Goal: Navigation & Orientation: Find specific page/section

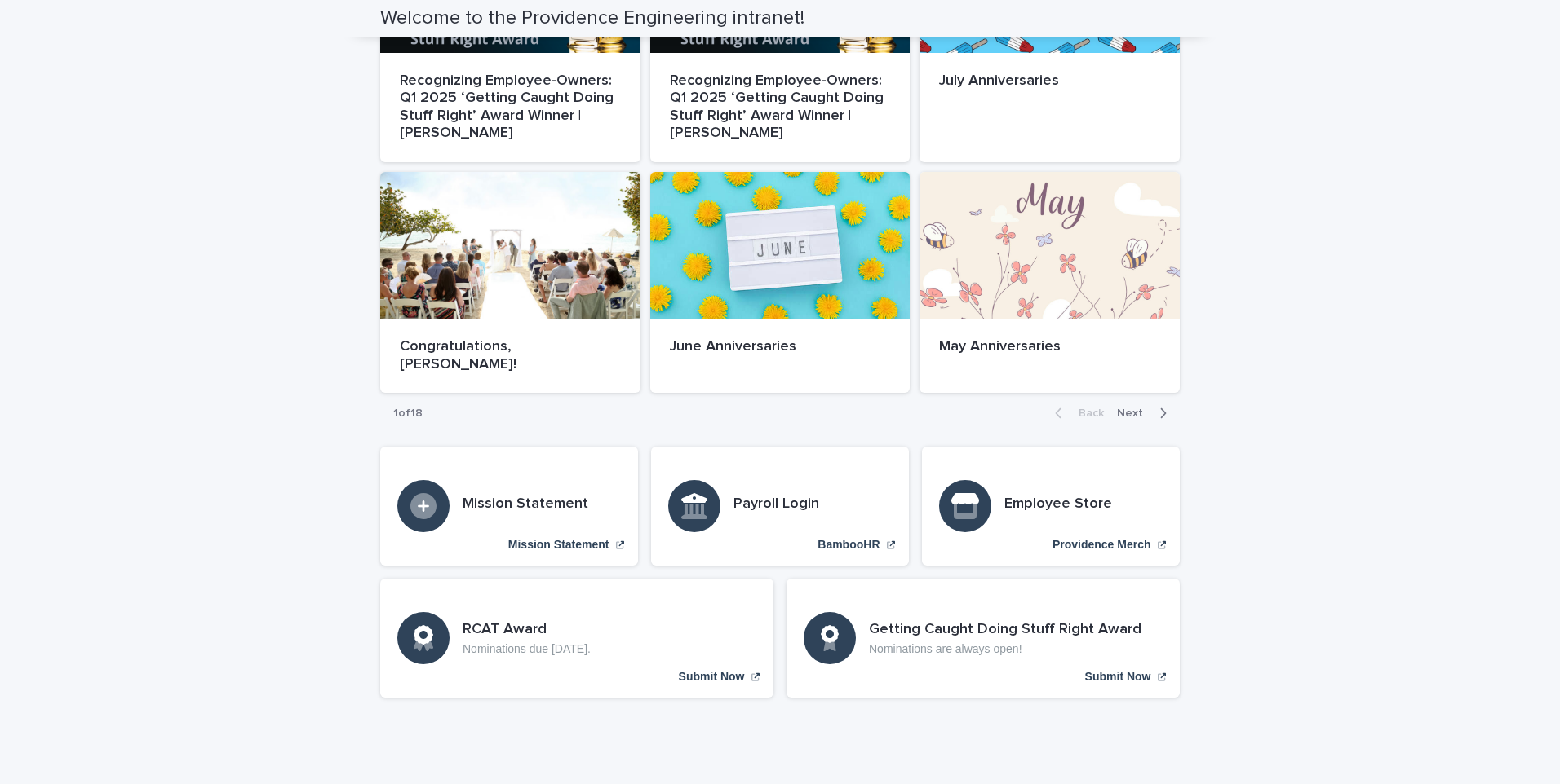
scroll to position [866, 0]
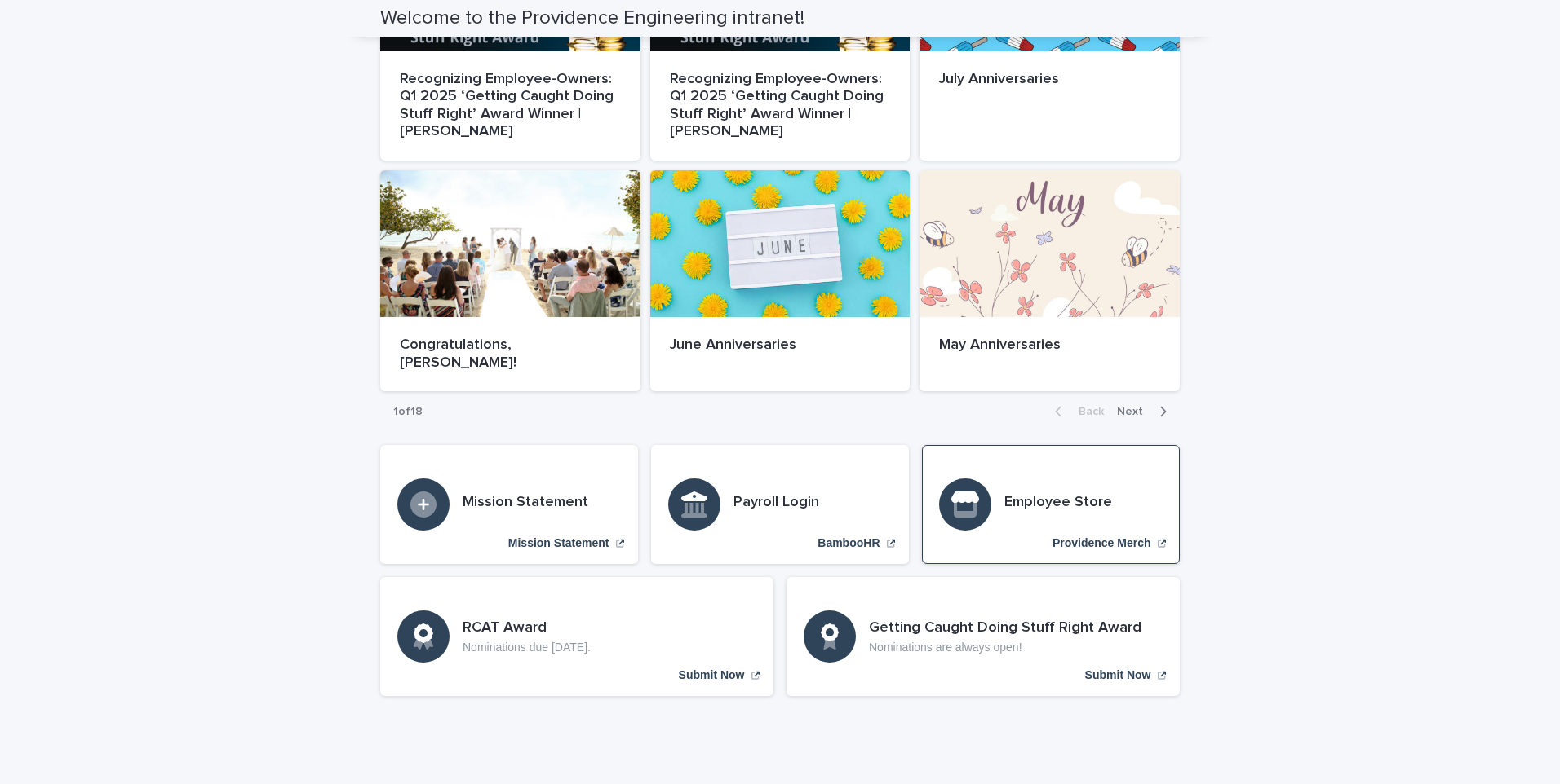
click at [1074, 483] on div "Employee Store [GEOGRAPHIC_DATA]" at bounding box center [1050, 505] width 258 height 119
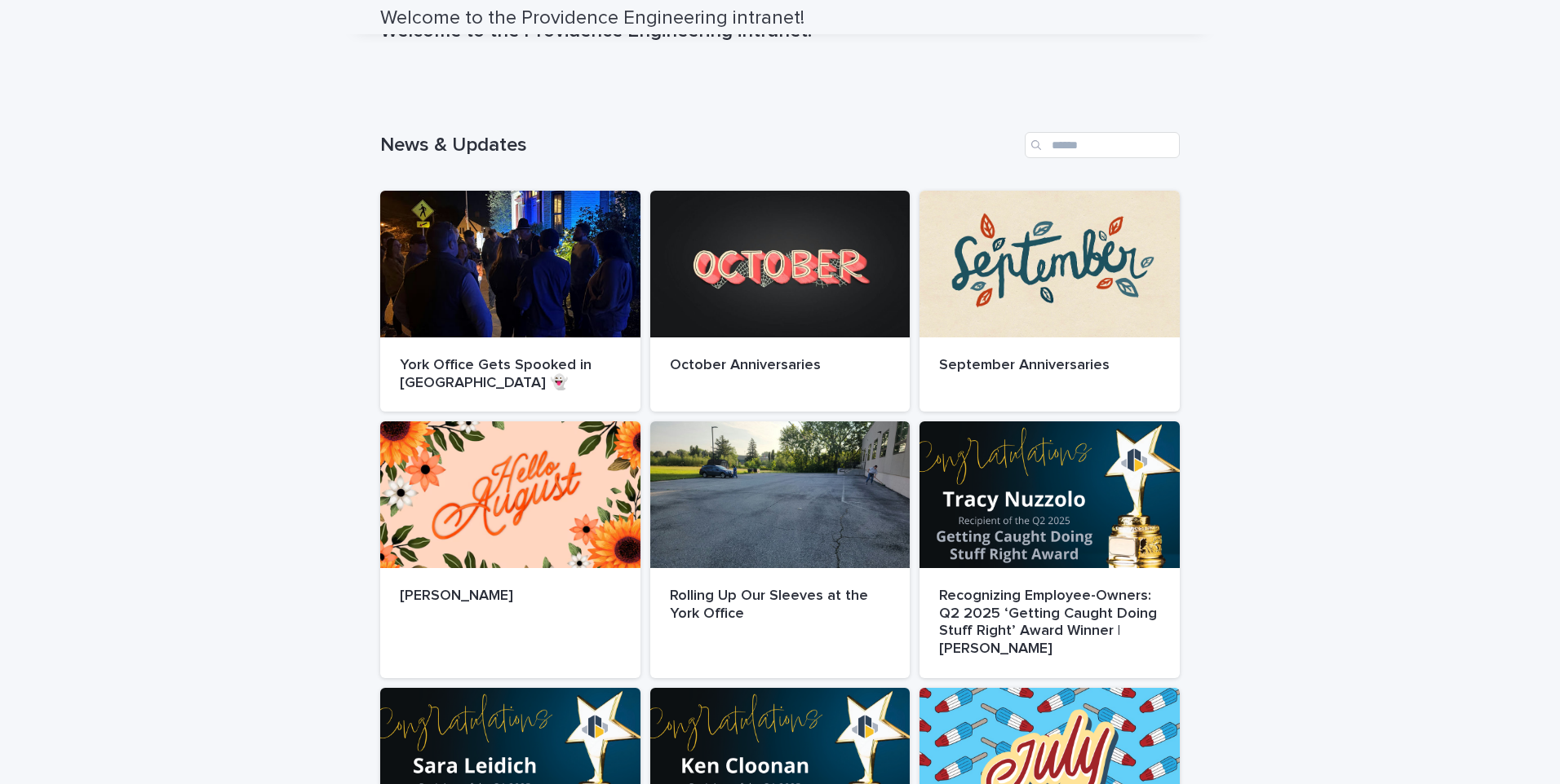
scroll to position [0, 0]
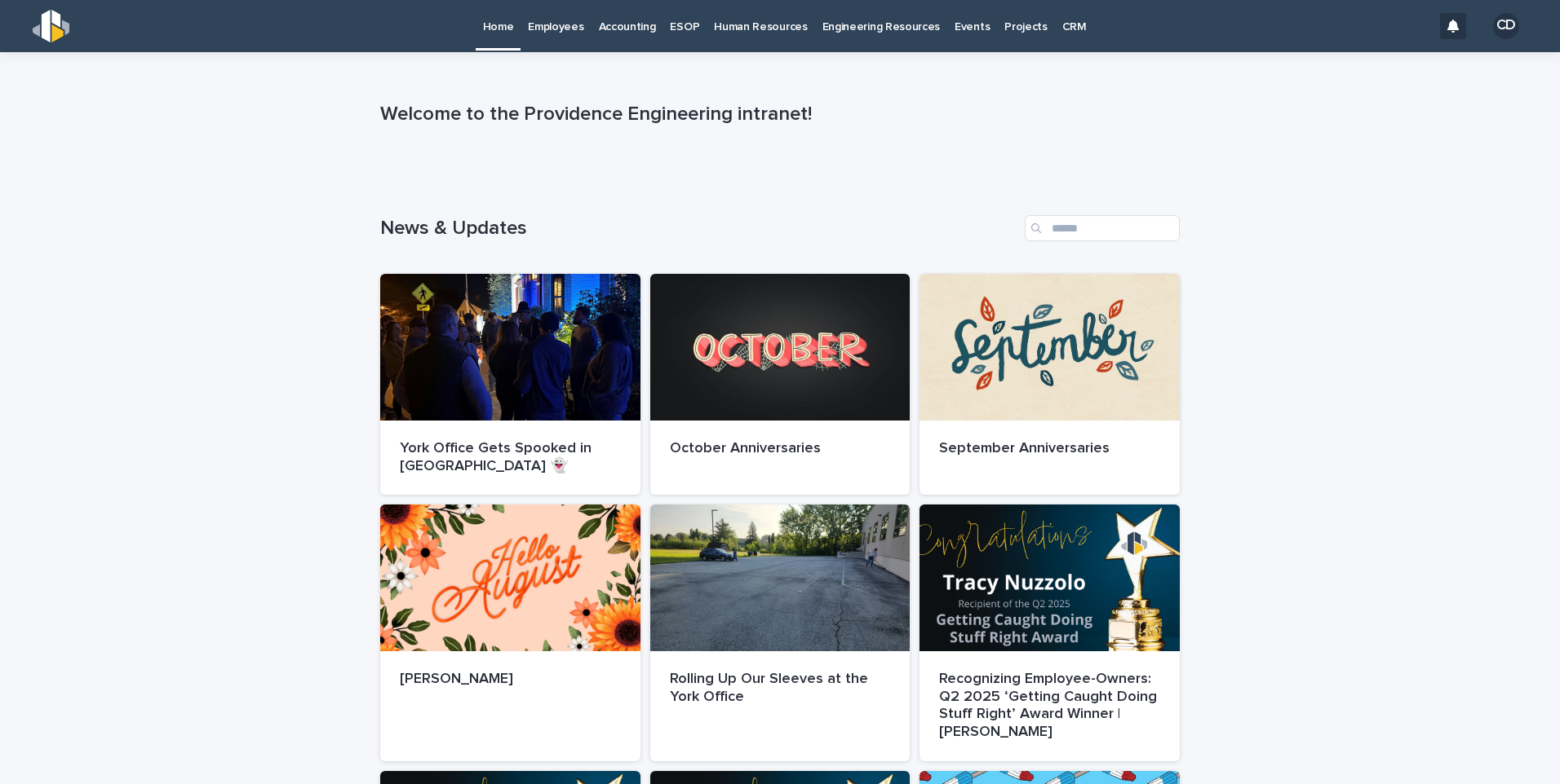
click at [753, 33] on p "Human Resources" at bounding box center [760, 17] width 93 height 35
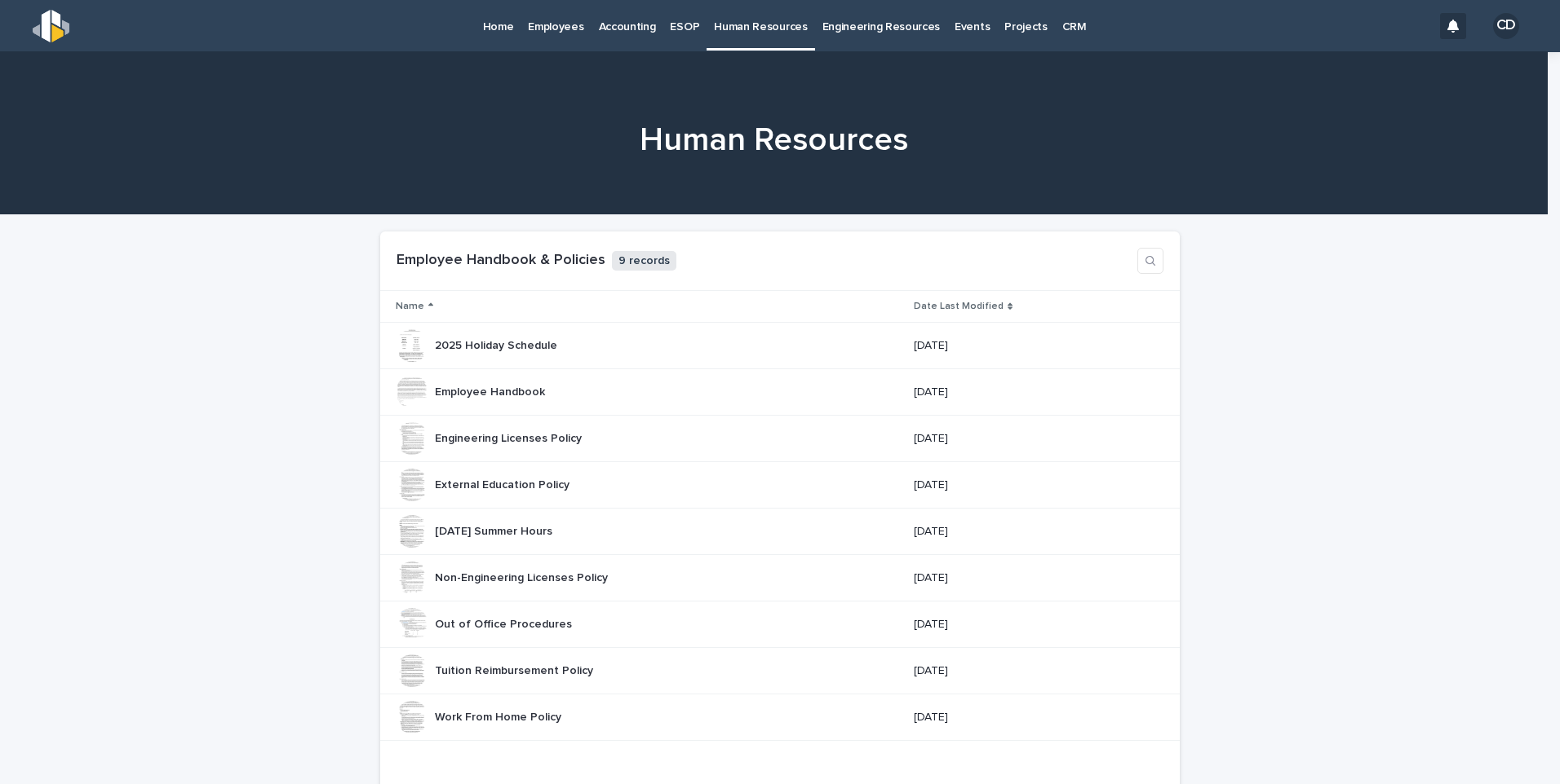
click at [884, 26] on p "Engineering Resources" at bounding box center [881, 17] width 118 height 35
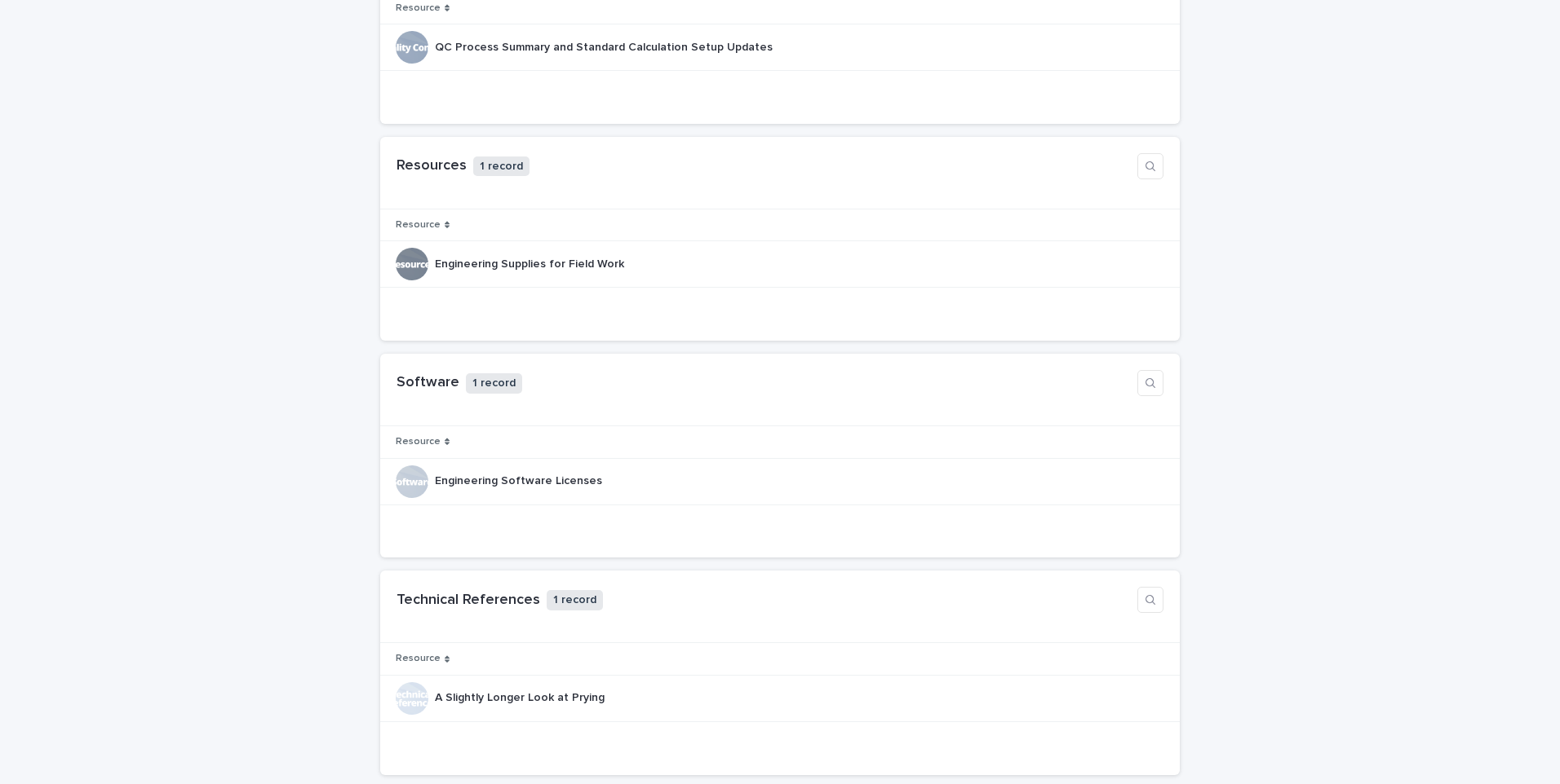
scroll to position [1549, 0]
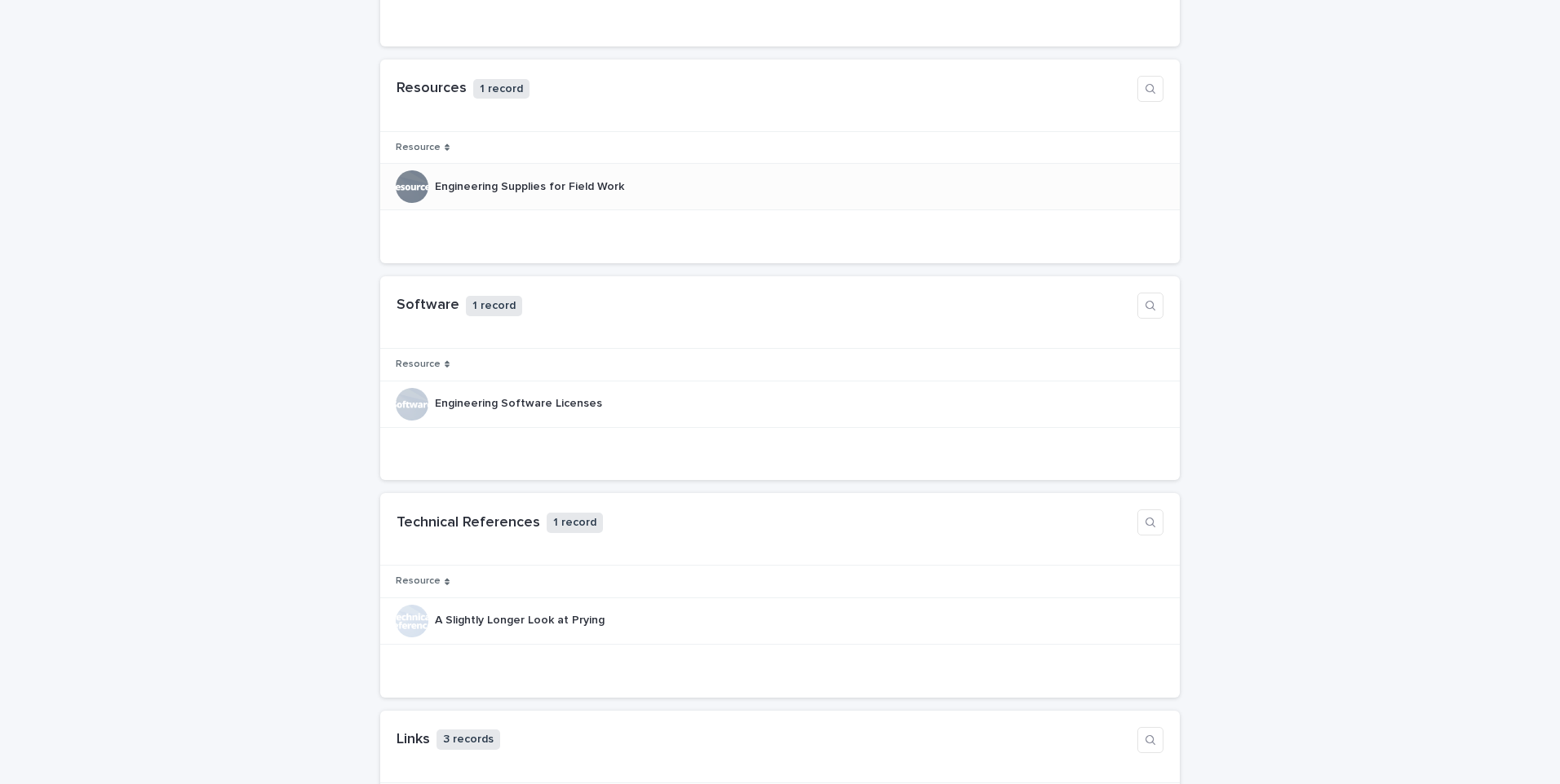
click at [534, 191] on p "Engineering Supplies for Field Work" at bounding box center [531, 185] width 192 height 17
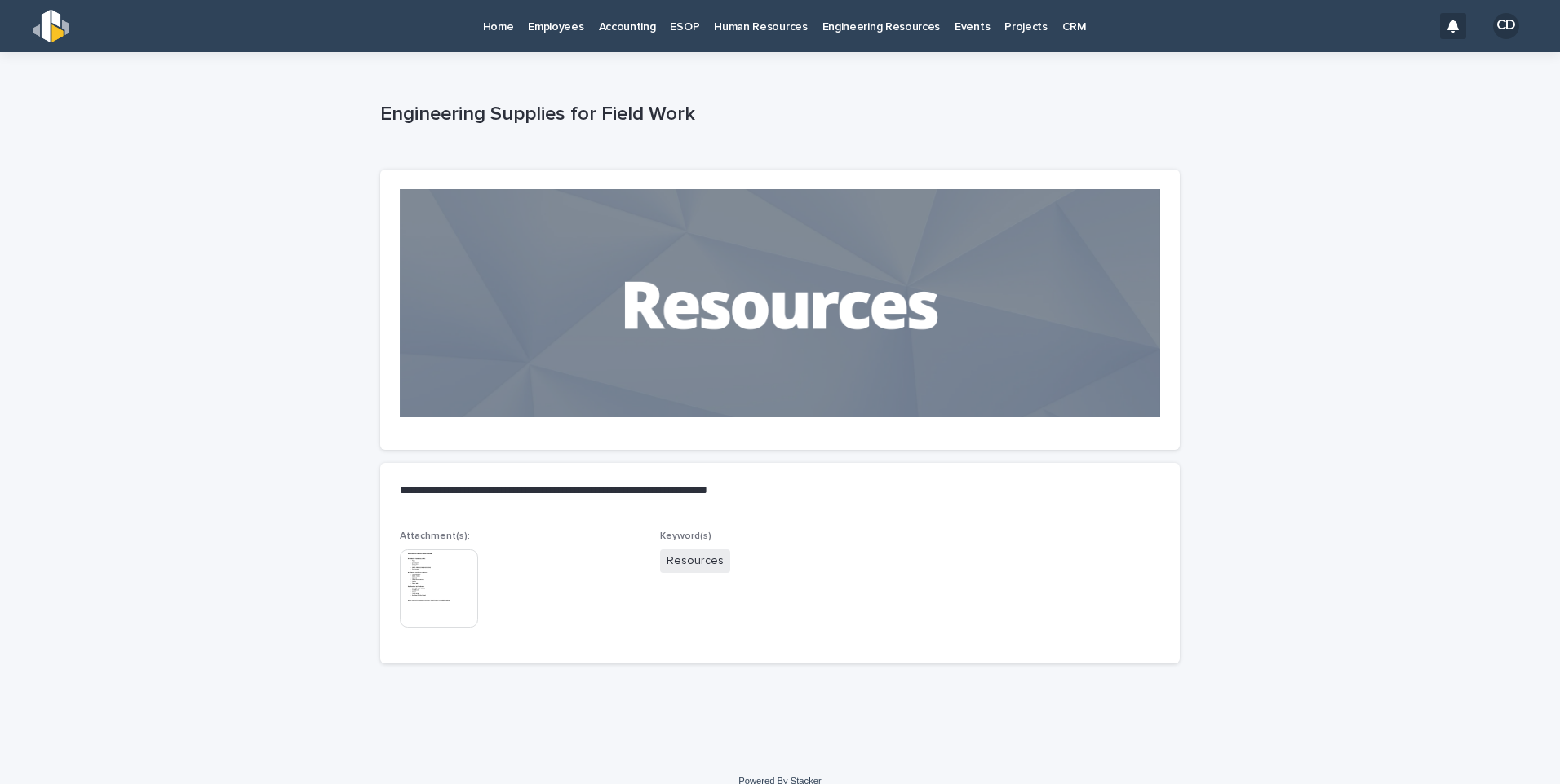
click at [441, 586] on img at bounding box center [439, 588] width 78 height 78
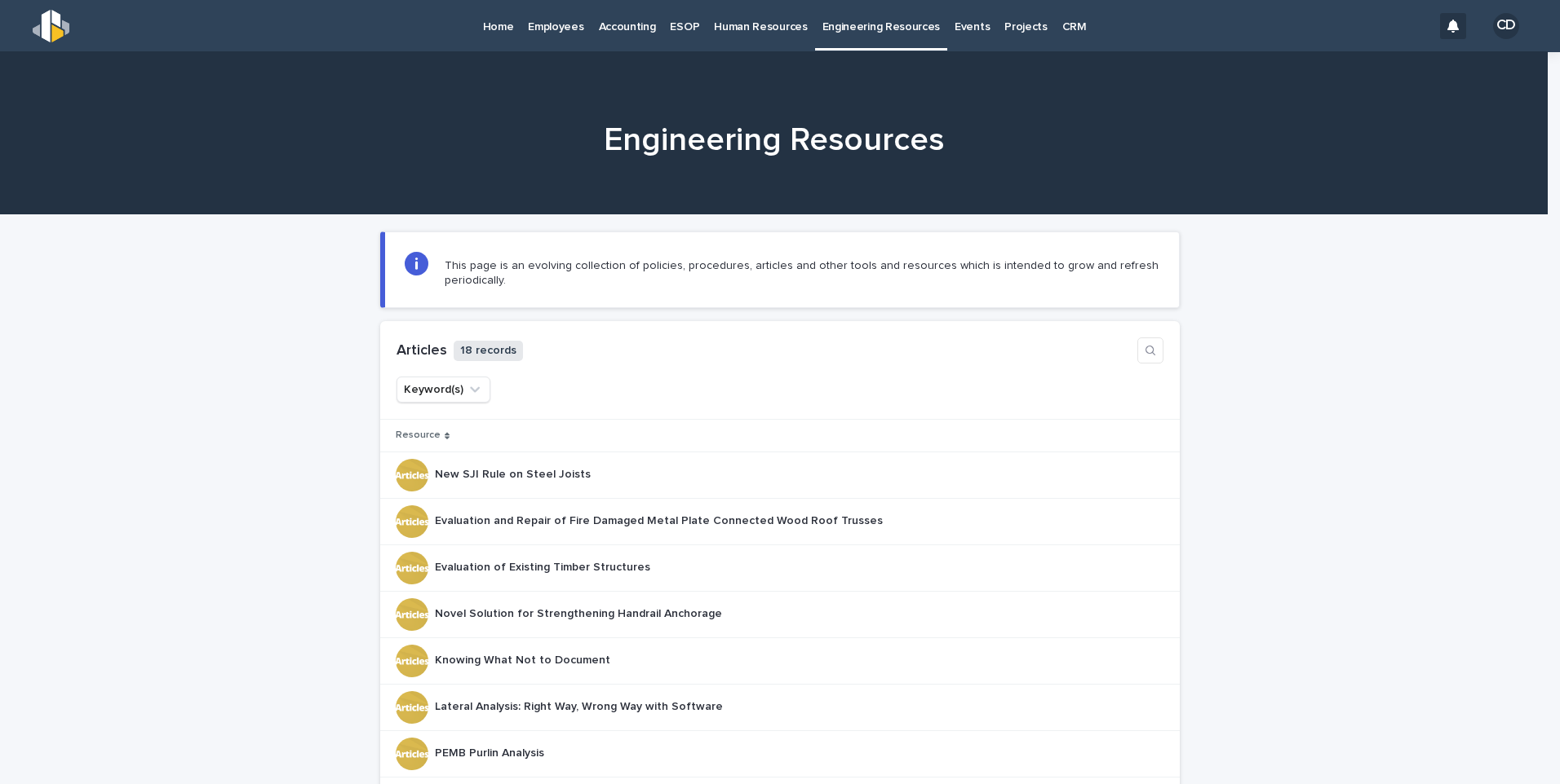
click at [612, 24] on p "Accounting" at bounding box center [628, 17] width 57 height 35
click at [674, 23] on p "ESOP" at bounding box center [684, 17] width 29 height 35
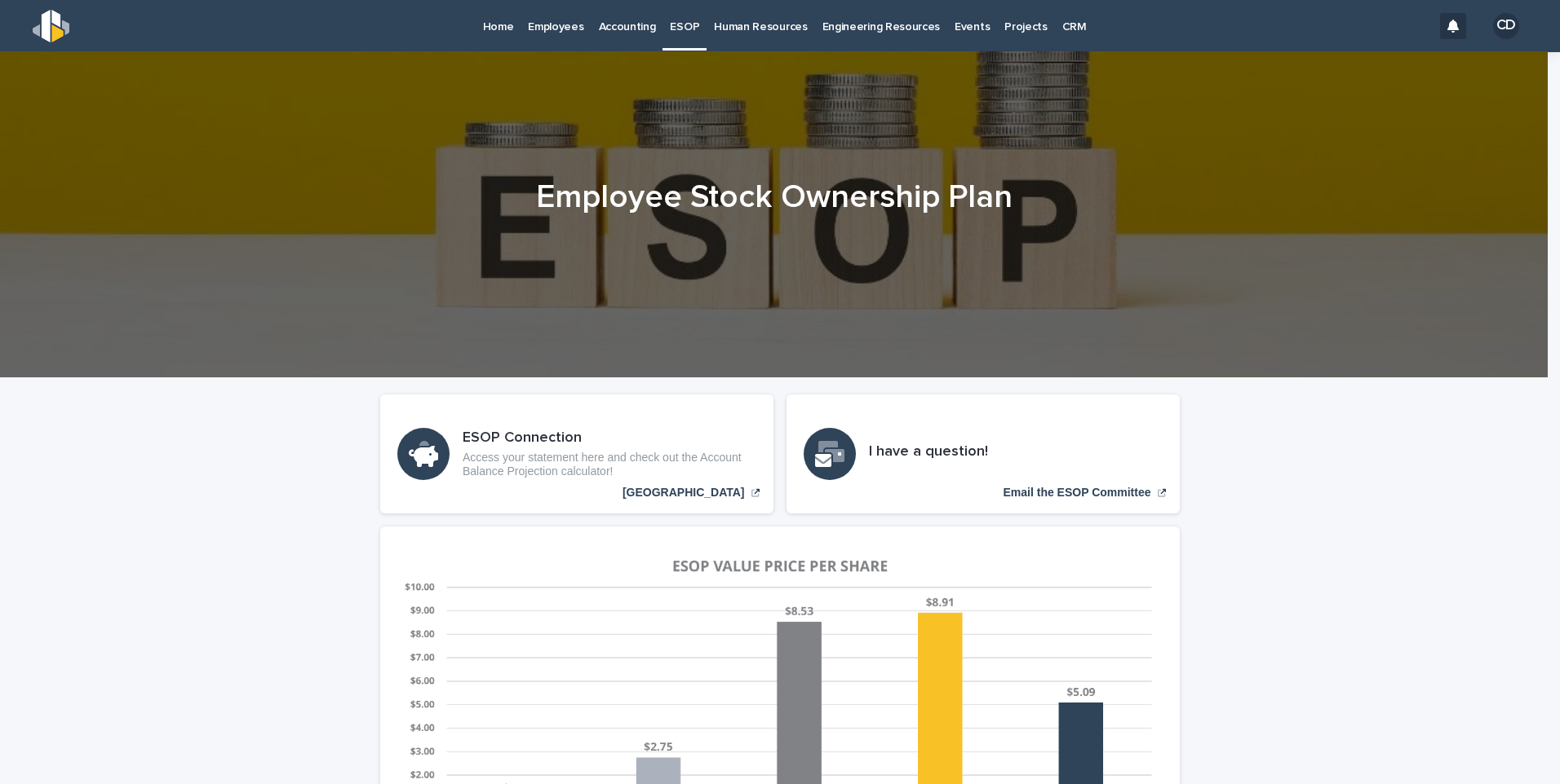
click at [557, 25] on p "Employees" at bounding box center [555, 17] width 56 height 35
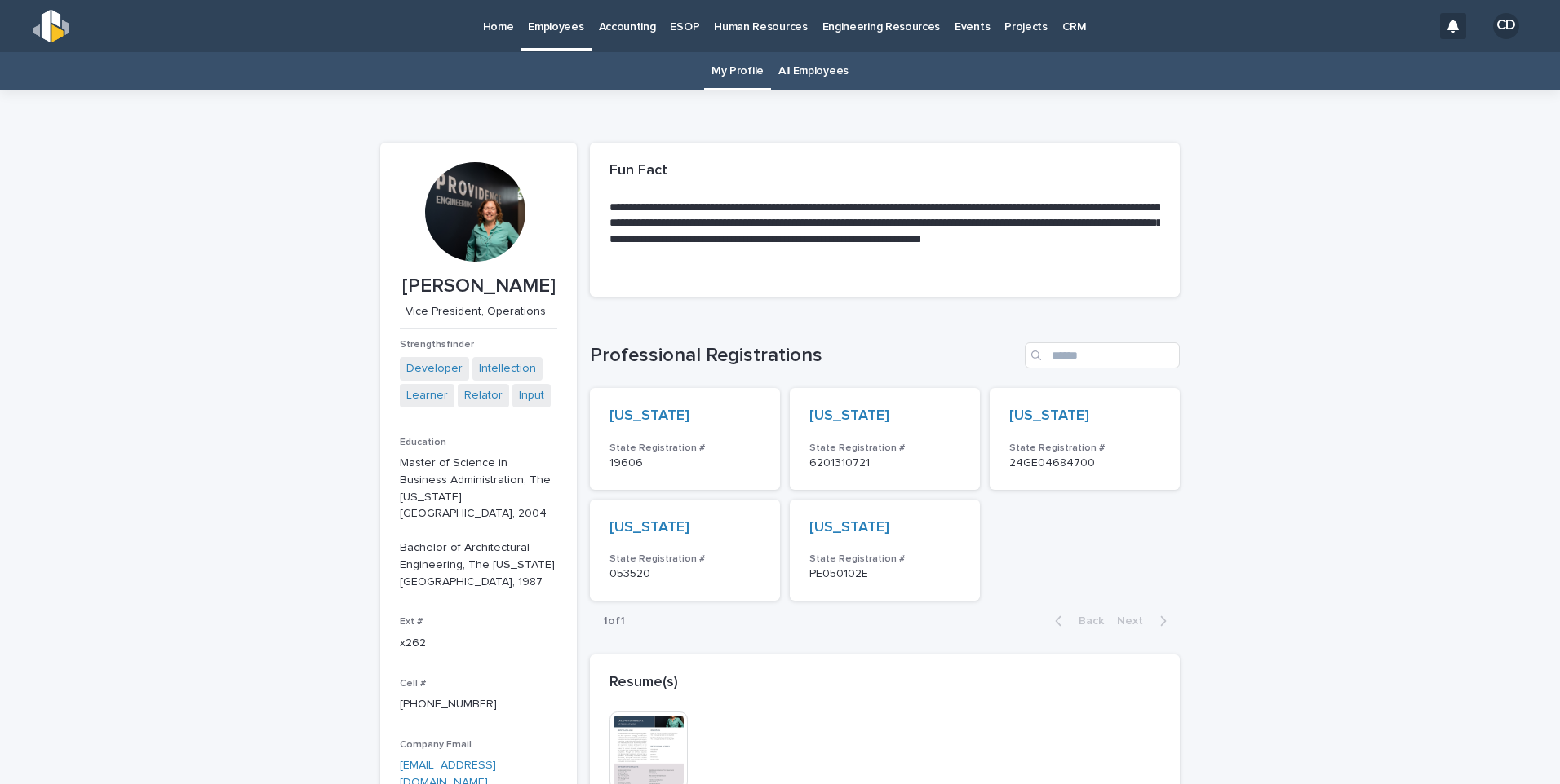
click at [494, 25] on p "Home" at bounding box center [498, 17] width 31 height 35
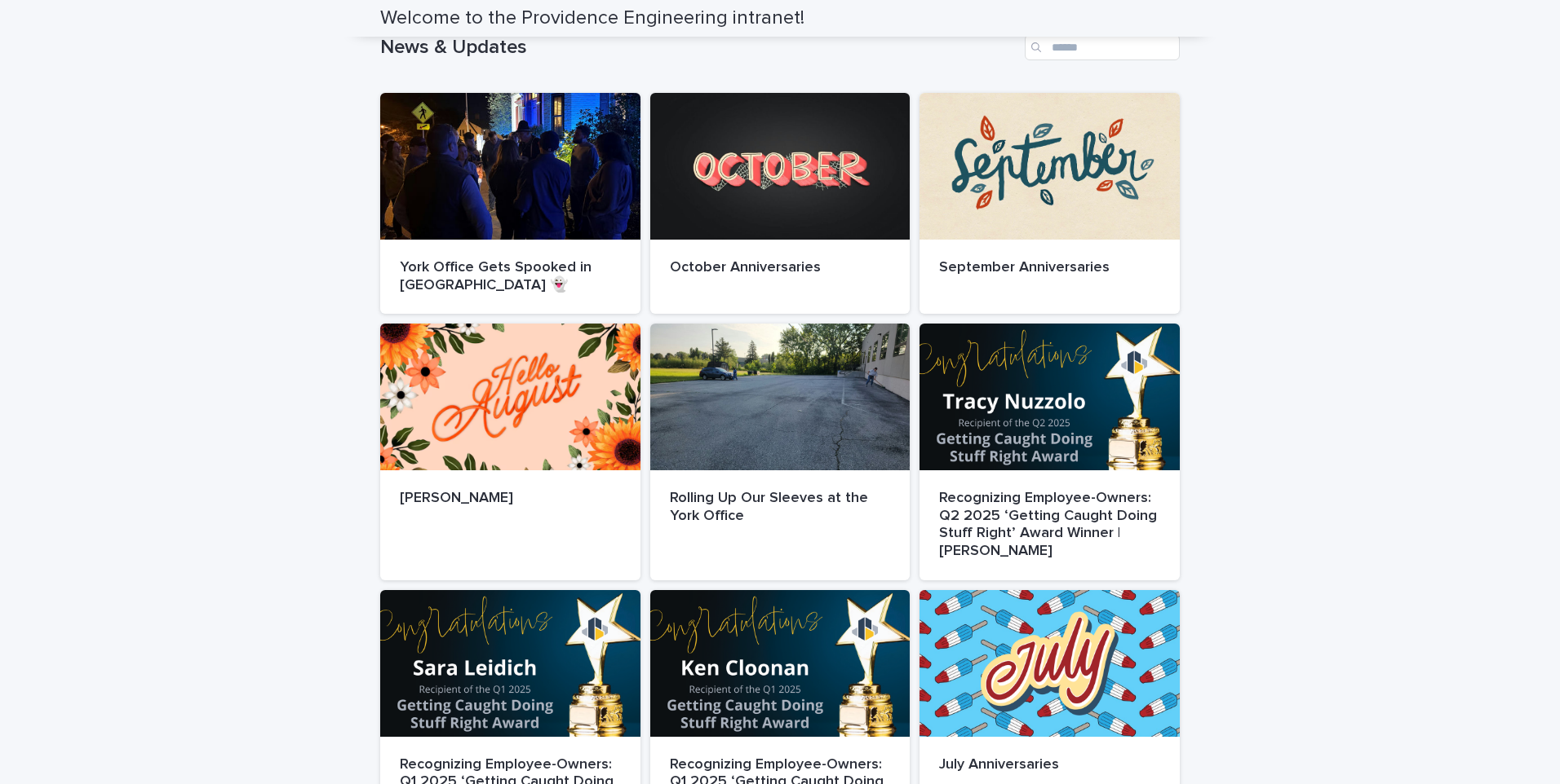
scroll to position [82, 0]
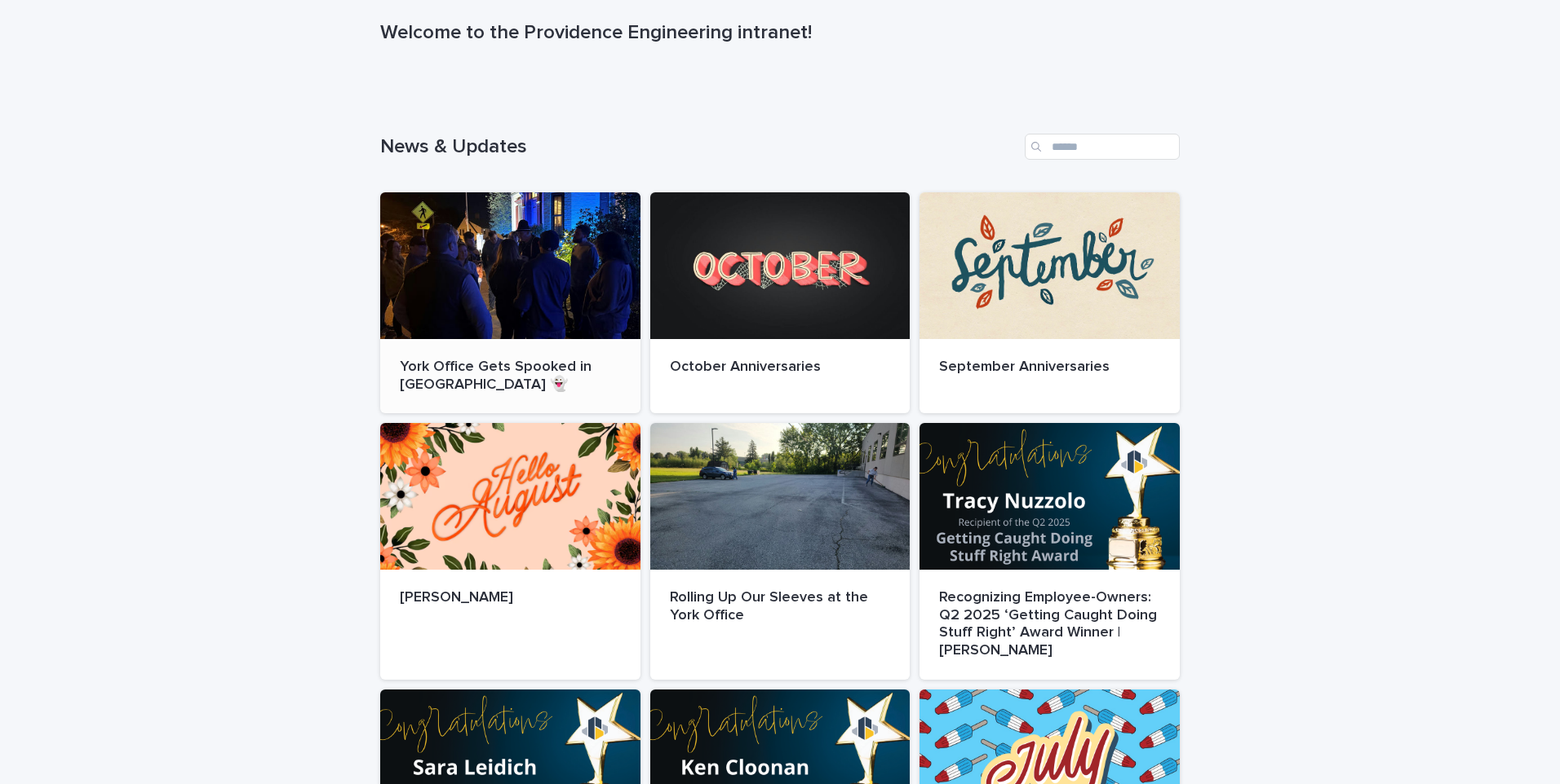
click at [536, 283] on div at bounding box center [511, 266] width 261 height 147
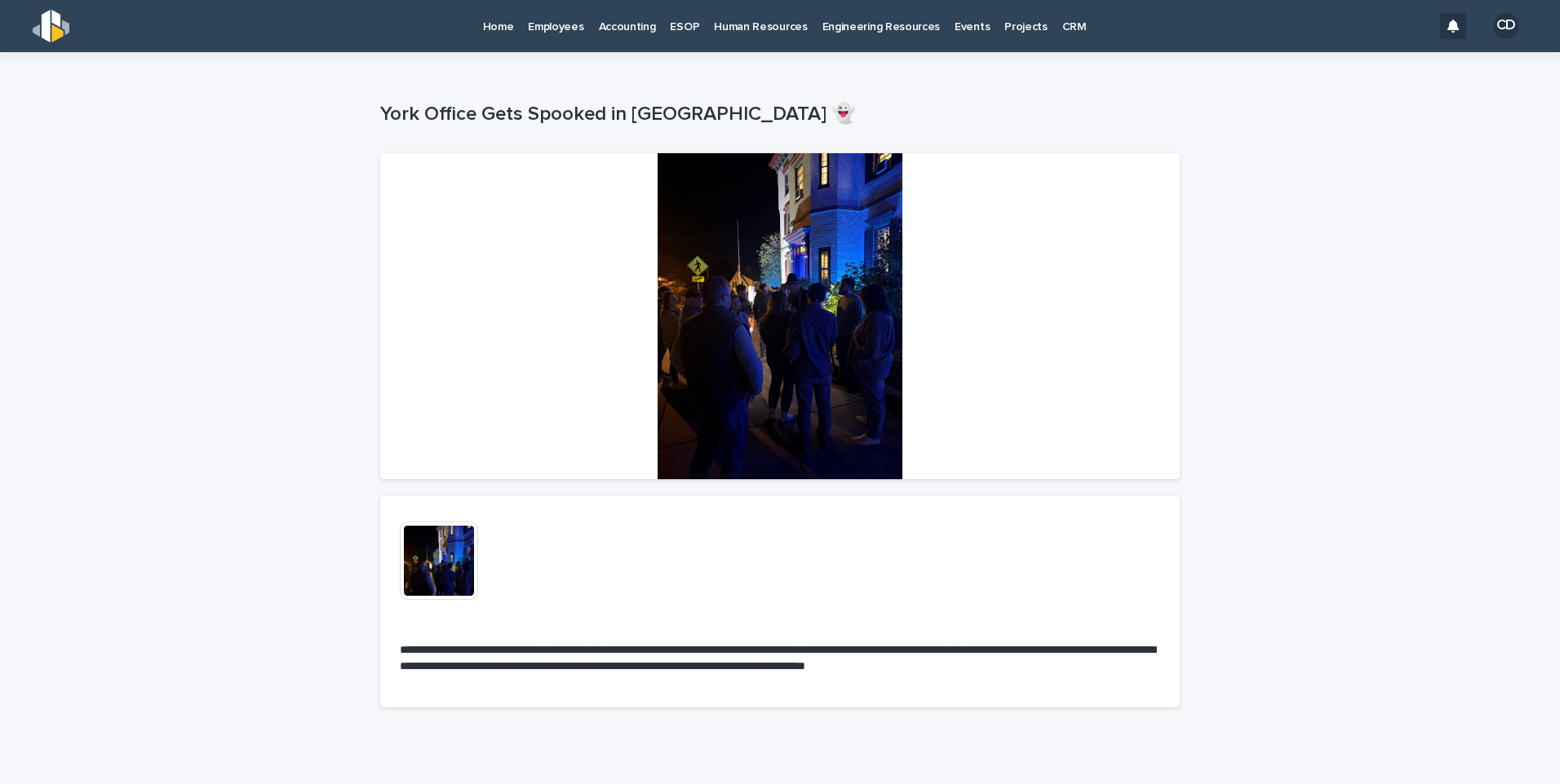
click at [481, 28] on div "Home" at bounding box center [499, 17] width 46 height 35
